Goal: Transaction & Acquisition: Register for event/course

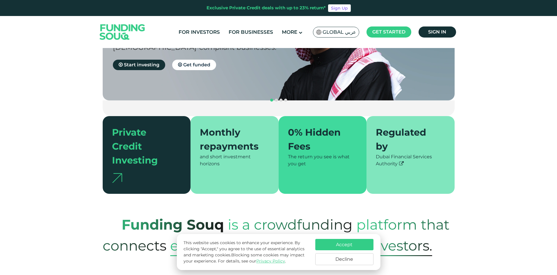
scroll to position [136, 0]
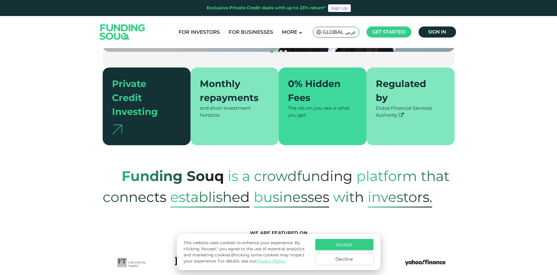
click at [355, 247] on button "Accept" at bounding box center [344, 244] width 58 height 11
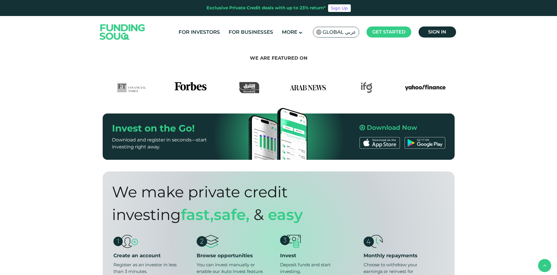
drag, startPoint x: 51, startPoint y: 144, endPoint x: 54, endPoint y: 161, distance: 16.8
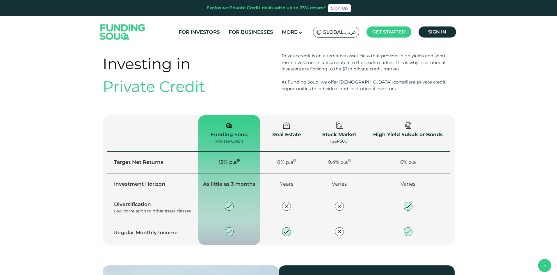
drag, startPoint x: 81, startPoint y: 186, endPoint x: 84, endPoint y: 227, distance: 41.1
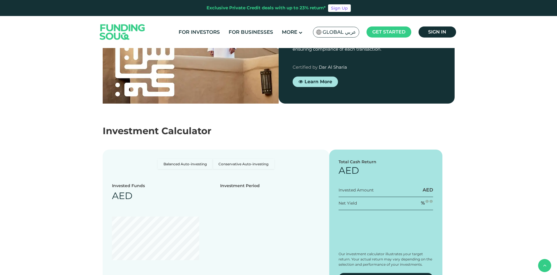
scroll to position [1067, 0]
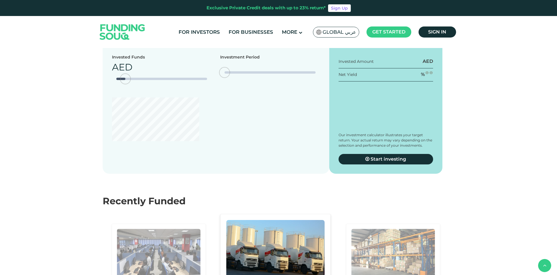
type tc-range-slider "4"
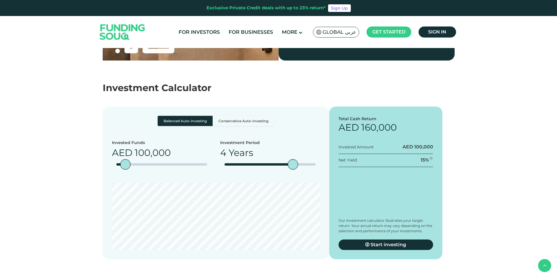
drag, startPoint x: 497, startPoint y: 180, endPoint x: 489, endPoint y: 156, distance: 25.9
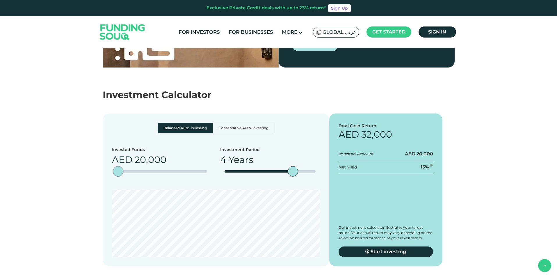
type tc-range-slider "10000"
drag, startPoint x: 127, startPoint y: 158, endPoint x: 117, endPoint y: 157, distance: 9.9
click at [117, 166] on div "amount slider" at bounding box center [117, 171] width 10 height 10
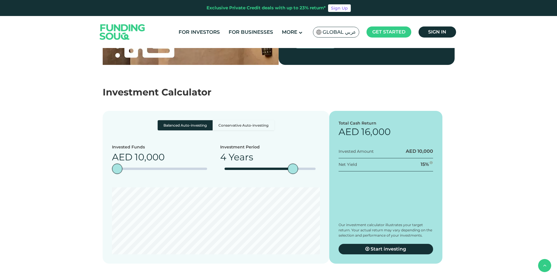
scroll to position [983, 0]
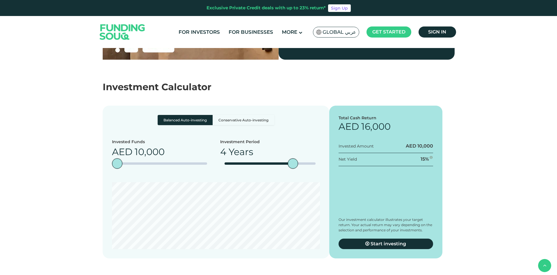
drag, startPoint x: 469, startPoint y: 190, endPoint x: 472, endPoint y: 197, distance: 8.3
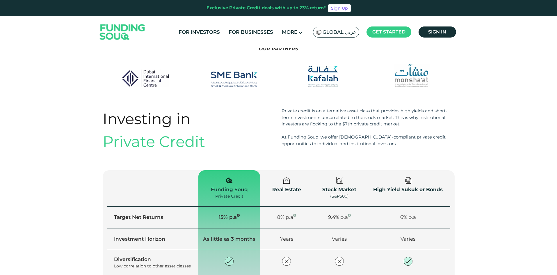
scroll to position [0, 0]
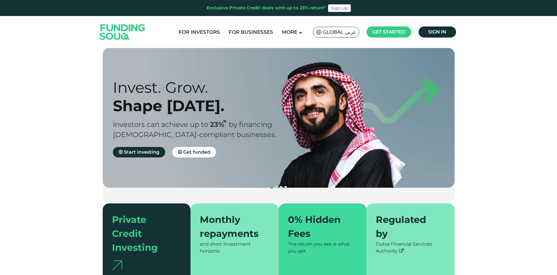
drag, startPoint x: 56, startPoint y: 144, endPoint x: 72, endPoint y: 12, distance: 133.0
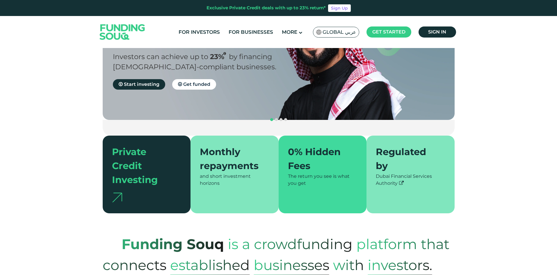
scroll to position [78, 0]
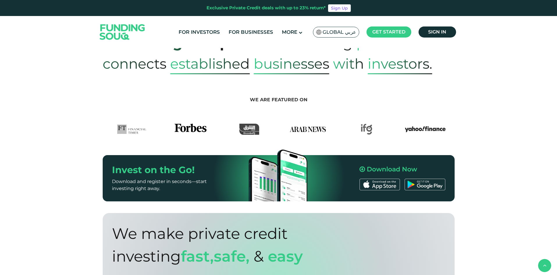
drag, startPoint x: 68, startPoint y: 147, endPoint x: 61, endPoint y: 187, distance: 40.2
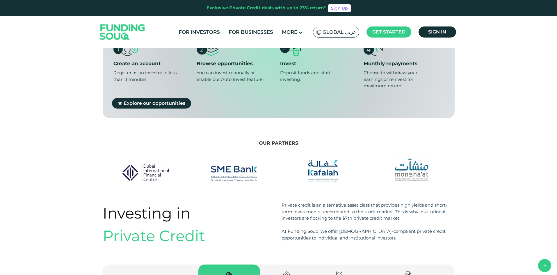
drag, startPoint x: 73, startPoint y: 209, endPoint x: 73, endPoint y: 218, distance: 8.7
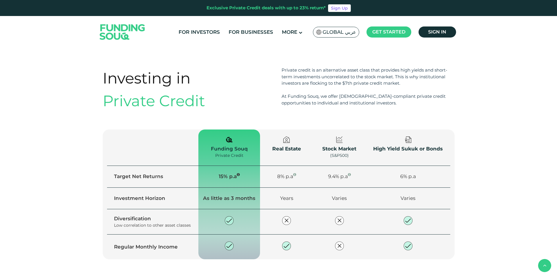
drag, startPoint x: 61, startPoint y: 166, endPoint x: 54, endPoint y: 128, distance: 39.2
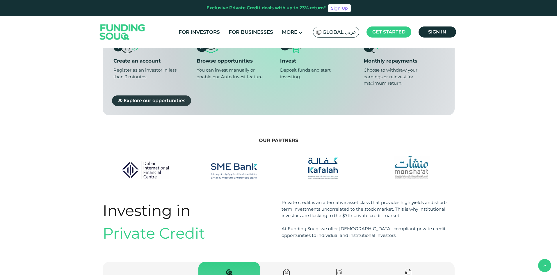
scroll to position [486, 0]
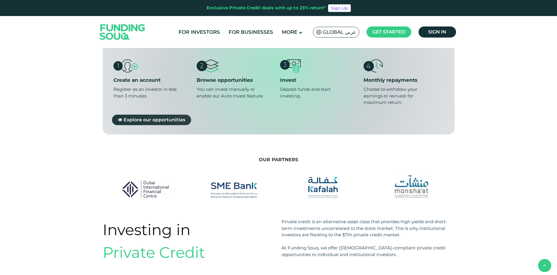
click at [150, 117] on span "Explore our opportunities" at bounding box center [155, 120] width 62 height 6
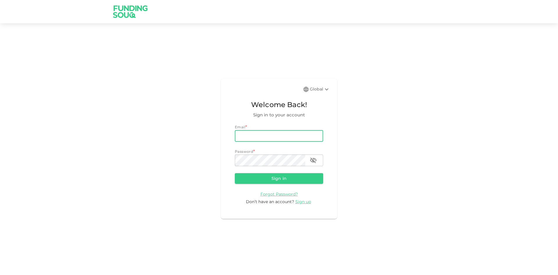
click at [297, 140] on input "email" at bounding box center [279, 136] width 88 height 12
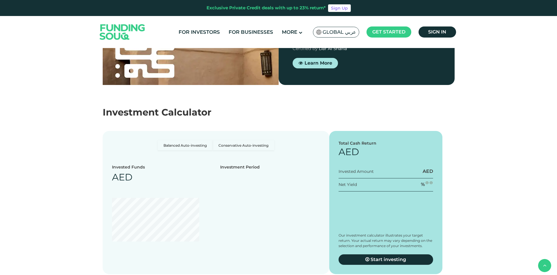
scroll to position [641, 0]
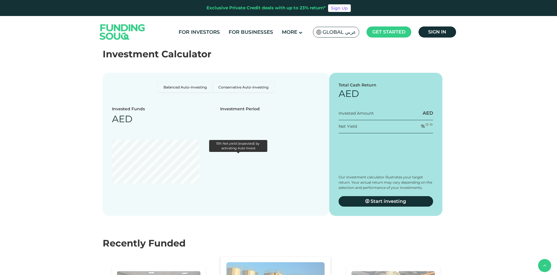
drag, startPoint x: 253, startPoint y: 158, endPoint x: 214, endPoint y: 154, distance: 39.2
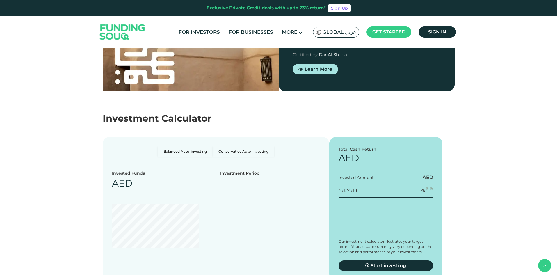
drag, startPoint x: 163, startPoint y: 129, endPoint x: 479, endPoint y: 221, distance: 329.0
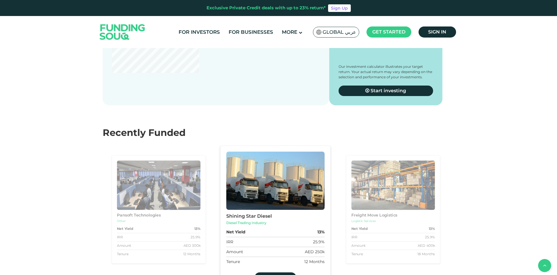
type tc-range-slider "4"
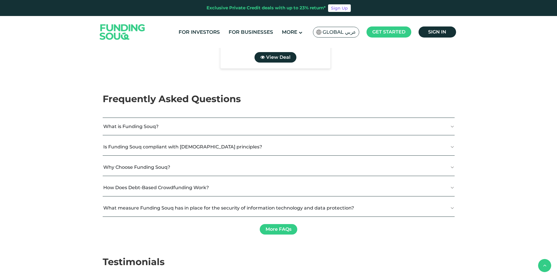
drag, startPoint x: 65, startPoint y: 229, endPoint x: 65, endPoint y: 257, distance: 27.6
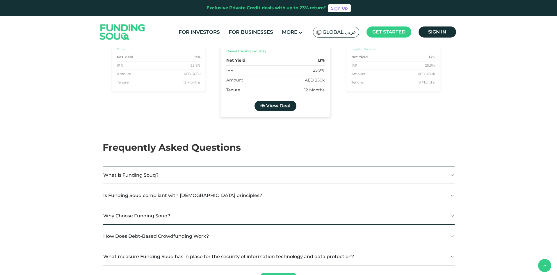
type tc-range-slider "10000"
drag, startPoint x: 127, startPoint y: 135, endPoint x: 117, endPoint y: 138, distance: 9.8
type tc-range-slider "5"
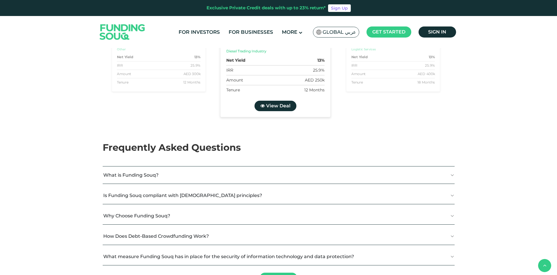
drag, startPoint x: 293, startPoint y: 132, endPoint x: 340, endPoint y: 131, distance: 46.8
type tc-range-slider "10000"
click at [399, 32] on span "Get started" at bounding box center [388, 32] width 33 height 6
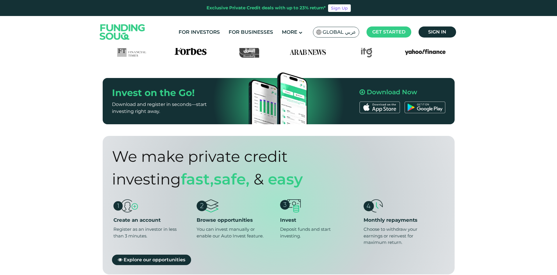
scroll to position [0, 0]
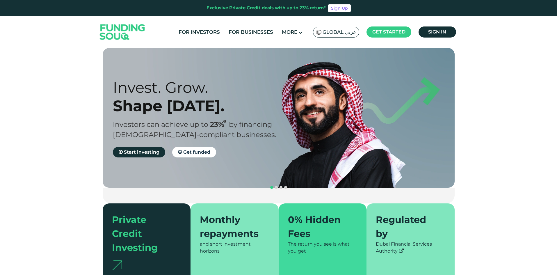
drag, startPoint x: 516, startPoint y: 169, endPoint x: 539, endPoint y: 61, distance: 110.3
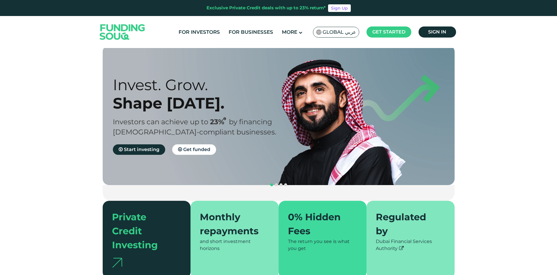
scroll to position [6, 0]
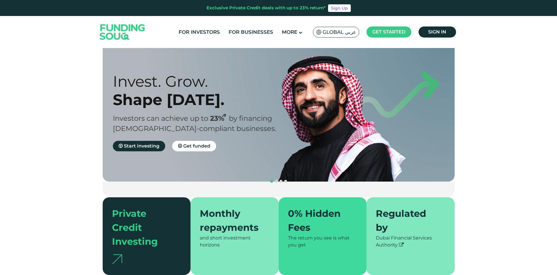
drag, startPoint x: 488, startPoint y: 122, endPoint x: 488, endPoint y: 126, distance: 4.7
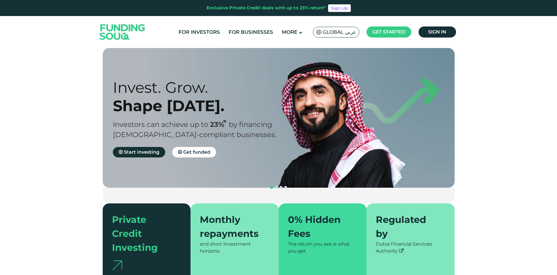
scroll to position [49, 0]
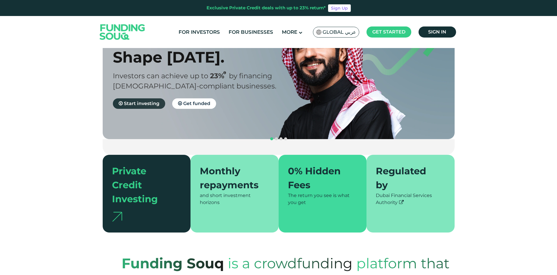
click at [136, 100] on link "Start investing" at bounding box center [139, 103] width 52 height 10
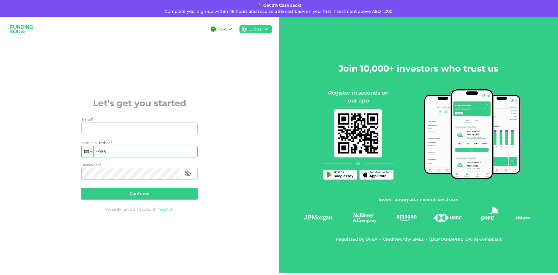
click at [120, 152] on input "+966" at bounding box center [139, 152] width 116 height 12
click at [90, 154] on div at bounding box center [87, 151] width 11 height 10
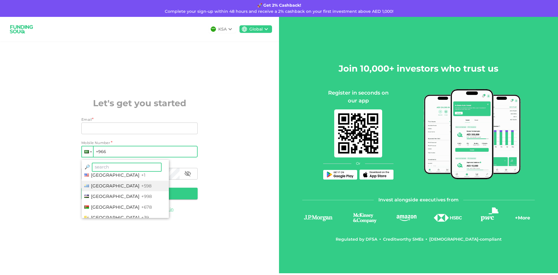
scroll to position [2134, 0]
click at [116, 183] on span "United Kingdom" at bounding box center [115, 184] width 49 height 6
type input "+44"
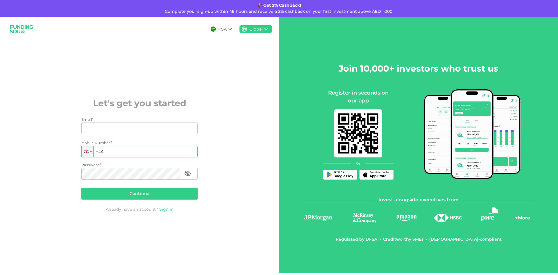
click at [116, 152] on input "+44" at bounding box center [139, 152] width 116 height 12
drag, startPoint x: 242, startPoint y: 171, endPoint x: 209, endPoint y: 168, distance: 33.0
click at [242, 171] on div "KSA Global Let's get you started Email * Email Email Mobile Number * Phone +44 …" at bounding box center [139, 145] width 279 height 256
